Goal: Task Accomplishment & Management: Complete application form

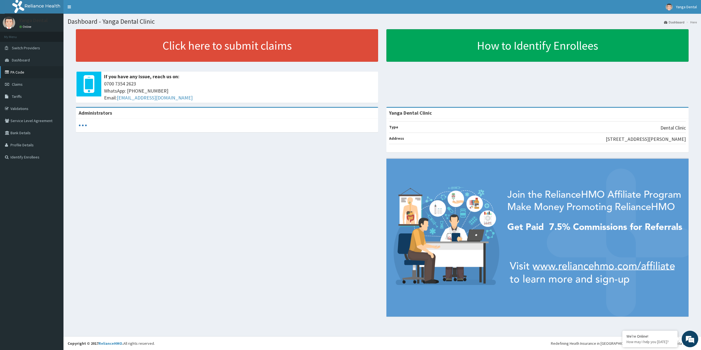
click at [33, 77] on link "PA Code" at bounding box center [31, 72] width 63 height 12
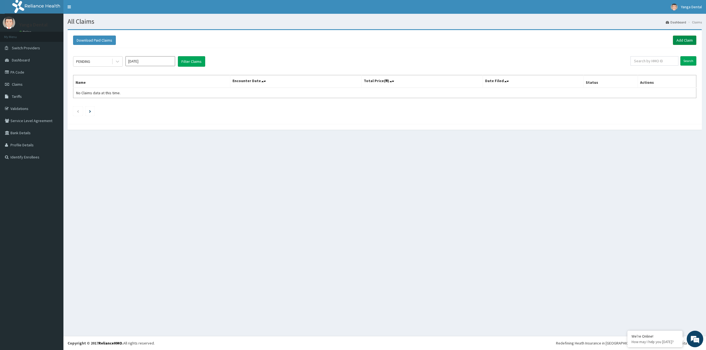
click at [678, 41] on link "Add Claim" at bounding box center [684, 40] width 23 height 9
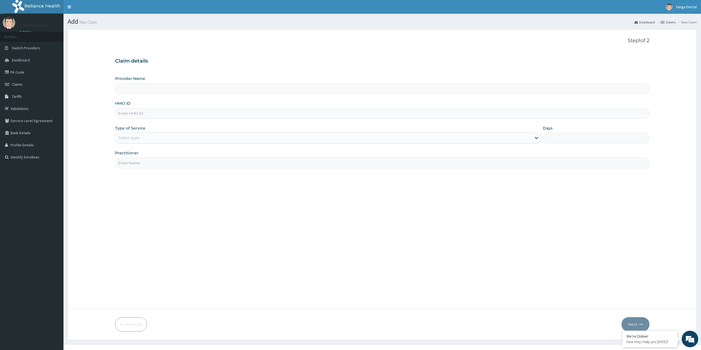
type input "Yanga Dental Clinic"
click at [158, 88] on input "Yanga Dental Clinic" at bounding box center [382, 88] width 534 height 11
click at [41, 71] on link "PA Code" at bounding box center [31, 72] width 63 height 12
